Goal: Information Seeking & Learning: Learn about a topic

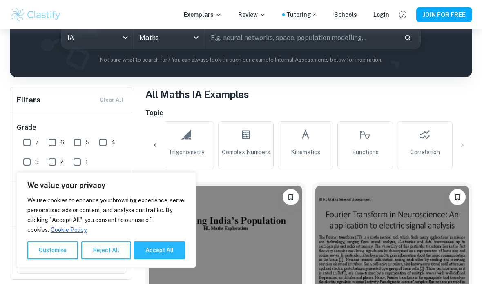
scroll to position [0, 722]
click at [425, 148] on span "Correlation" at bounding box center [425, 152] width 30 height 9
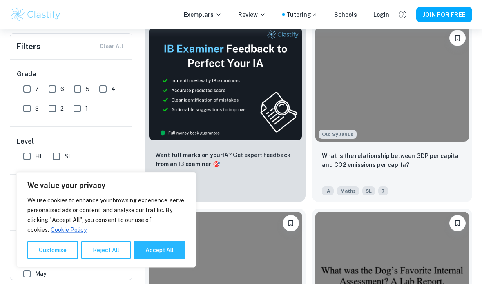
scroll to position [450, 0]
click at [430, 154] on p "What is the relationship between GDP per capita and CO2 emissions per capita?" at bounding box center [392, 160] width 140 height 18
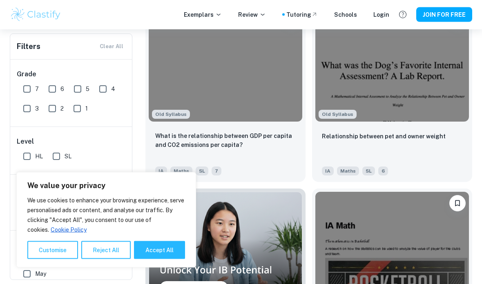
scroll to position [655, 0]
click at [279, 133] on p "What is the relationship between GDP per capita and CO2 emissions per capita?" at bounding box center [225, 140] width 140 height 18
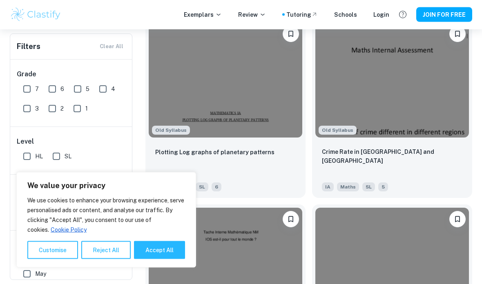
scroll to position [1010, 0]
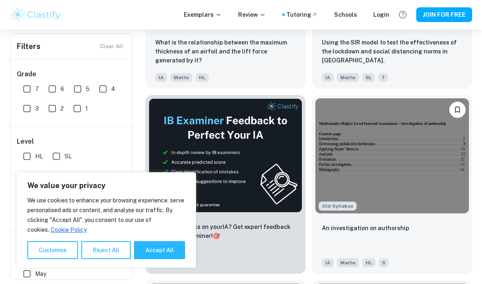
click at [100, 259] on button "Reject All" at bounding box center [105, 250] width 49 height 18
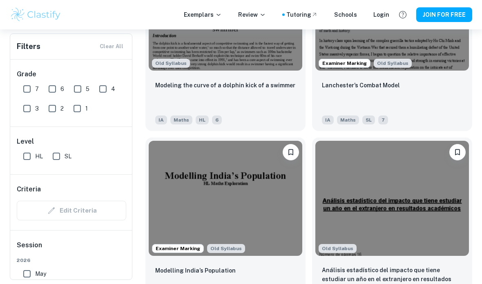
scroll to position [3111, 0]
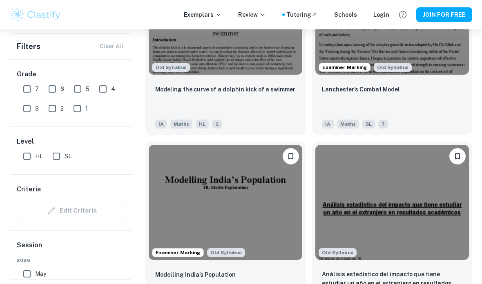
click at [248, 94] on p "Modeling the curve of a dolphin kick of a swimmer" at bounding box center [225, 89] width 140 height 9
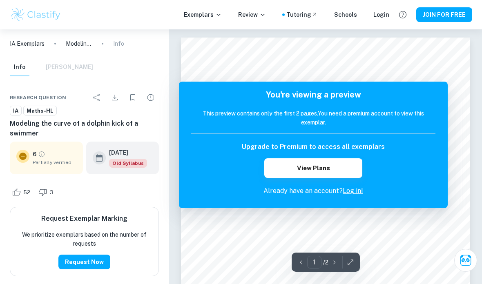
scroll to position [3, 0]
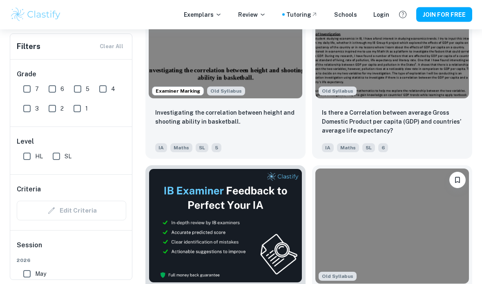
scroll to position [307, 0]
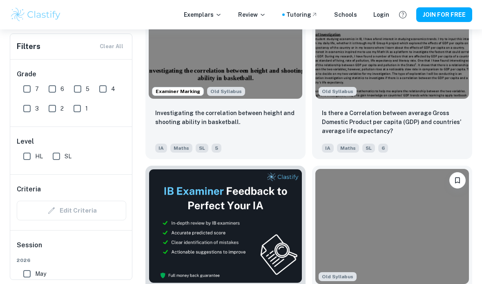
click at [421, 115] on p "Is there a Correlation between average Gross Domestic Product per capita (GDP) …" at bounding box center [392, 122] width 140 height 27
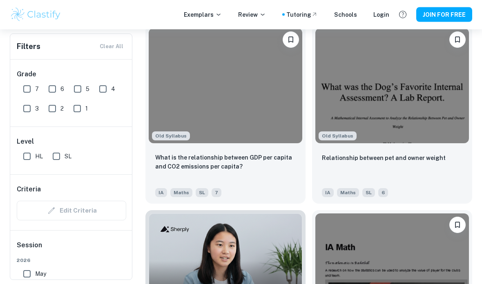
scroll to position [633, 0]
click at [376, 155] on p "Relationship between pet and owner weight" at bounding box center [384, 157] width 124 height 9
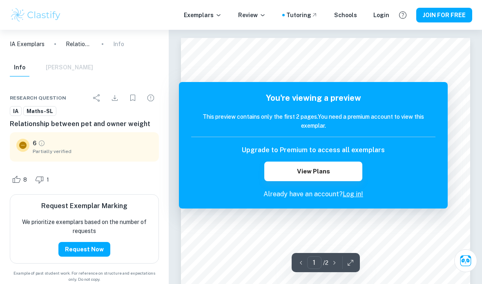
click at [453, 14] on button "JOIN FOR FREE" at bounding box center [444, 14] width 56 height 15
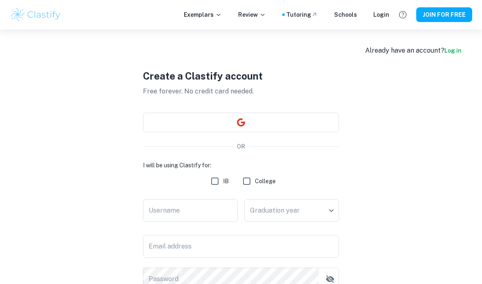
click at [384, 16] on div "Login" at bounding box center [381, 14] width 16 height 9
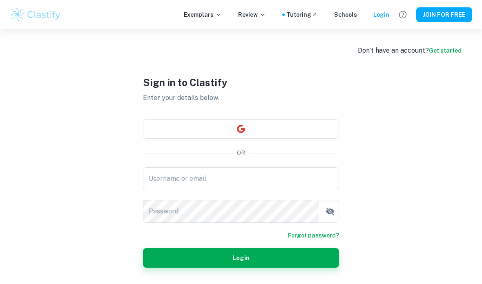
click at [282, 139] on button "button" at bounding box center [241, 129] width 196 height 20
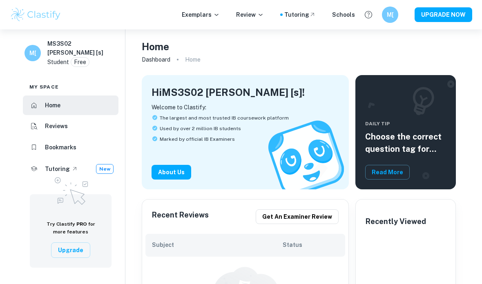
click at [87, 111] on li "Home" at bounding box center [71, 106] width 96 height 20
click at [43, 7] on img at bounding box center [36, 15] width 52 height 16
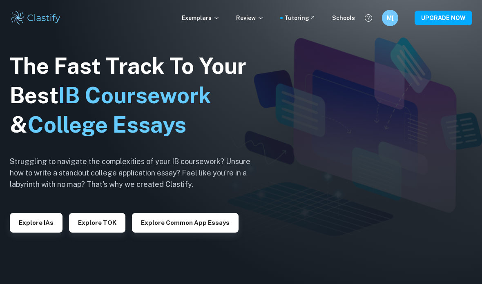
click at [39, 233] on button "Explore IAs" at bounding box center [36, 223] width 53 height 20
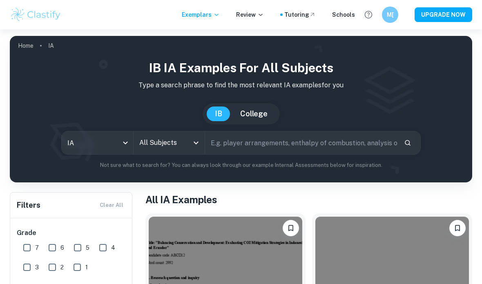
click at [188, 140] on input "All Subjects" at bounding box center [163, 143] width 52 height 16
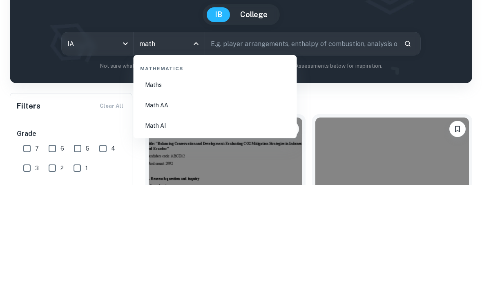
click at [207, 175] on li "Maths" at bounding box center [215, 184] width 157 height 19
type input "Maths"
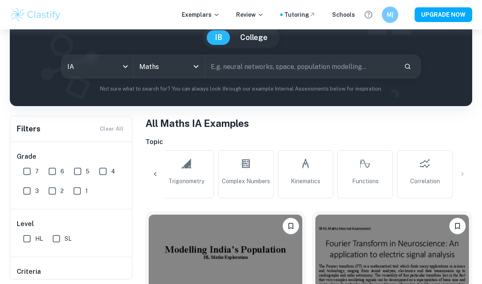
scroll to position [0, 722]
click at [431, 177] on span "Correlation" at bounding box center [425, 181] width 30 height 9
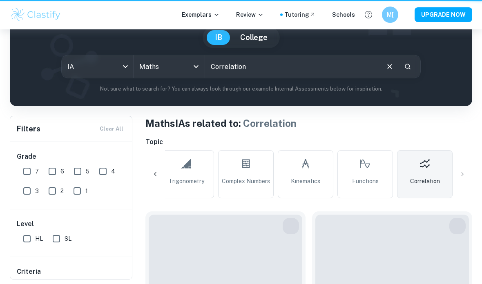
type input "Correlation"
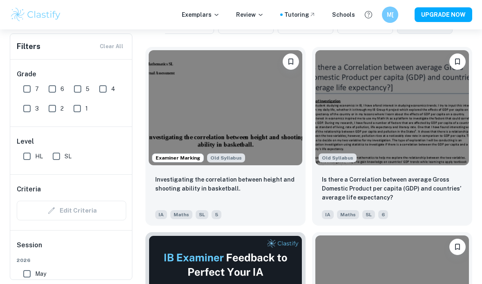
scroll to position [248, 0]
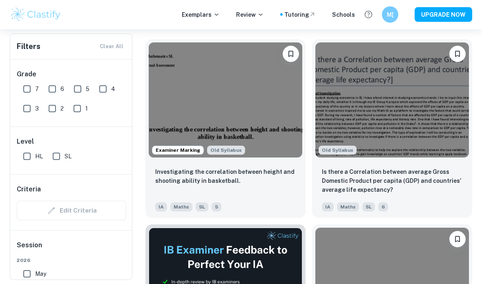
click at [407, 181] on p "Is there a Correlation between average Gross Domestic Product per capita (GDP) …" at bounding box center [392, 181] width 140 height 27
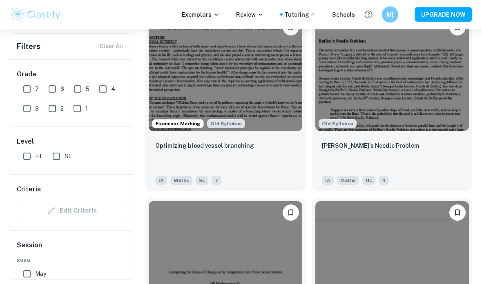
scroll to position [2684, 0]
click at [243, 150] on p "Optimizing blood vessel branching" at bounding box center [204, 145] width 99 height 9
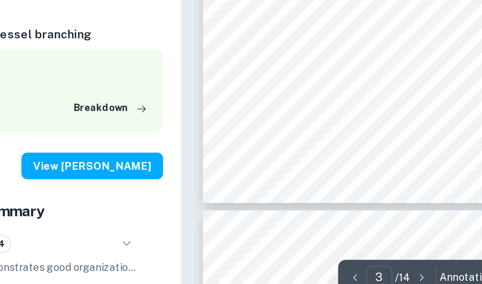
scroll to position [1121, 0]
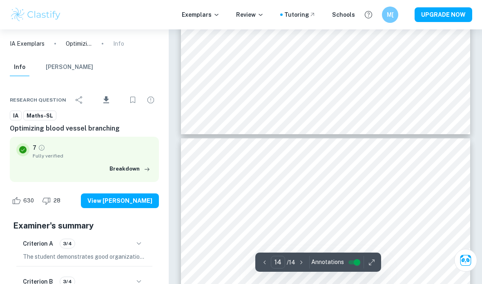
type input "13"
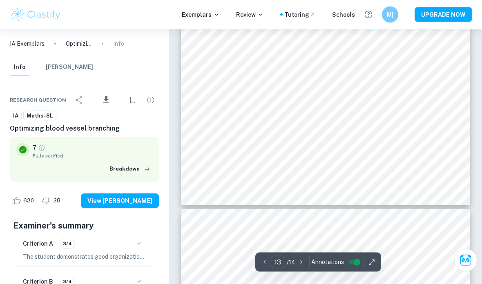
scroll to position [5335, 0]
